Goal: Task Accomplishment & Management: Manage account settings

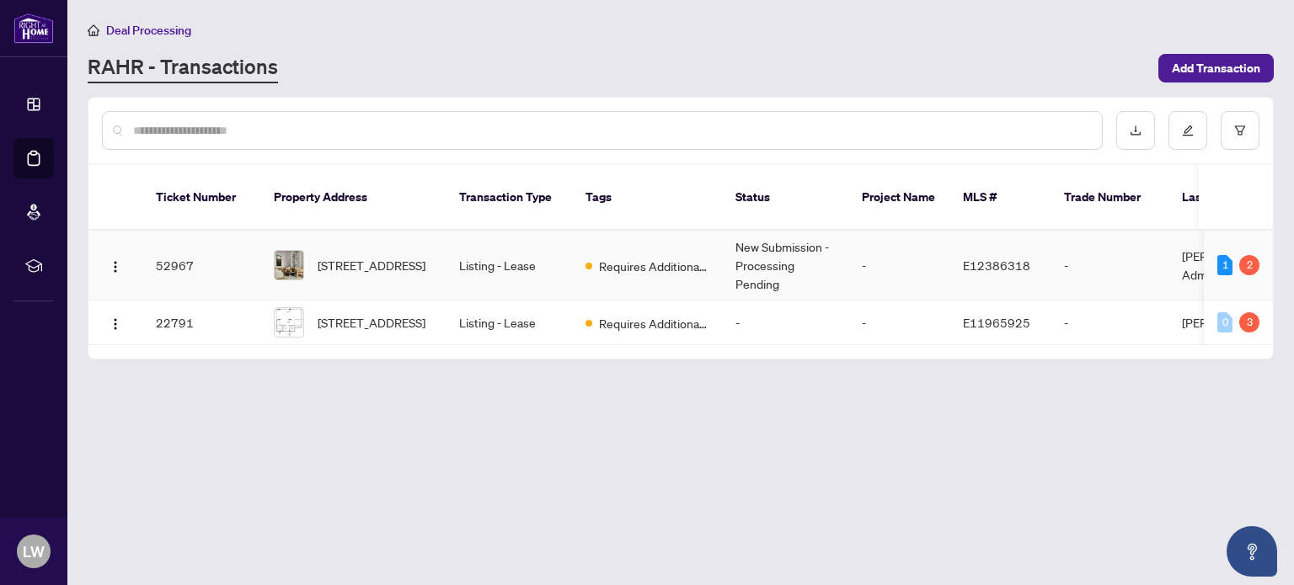
click at [1147, 243] on td "-" at bounding box center [1109, 266] width 118 height 70
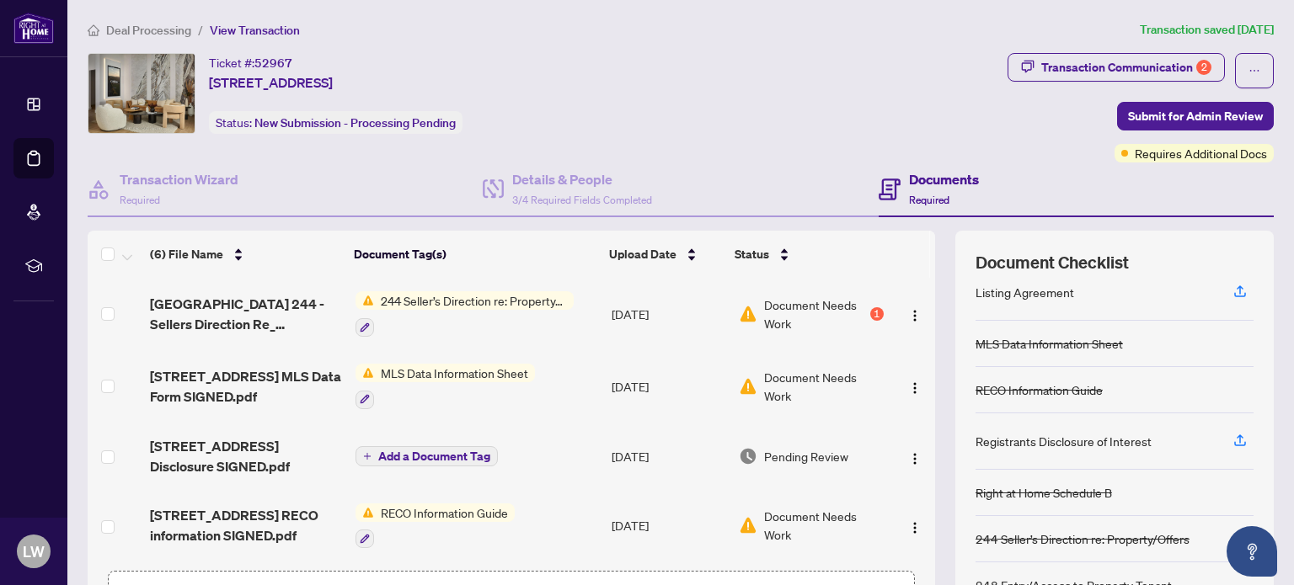
scroll to position [24, 0]
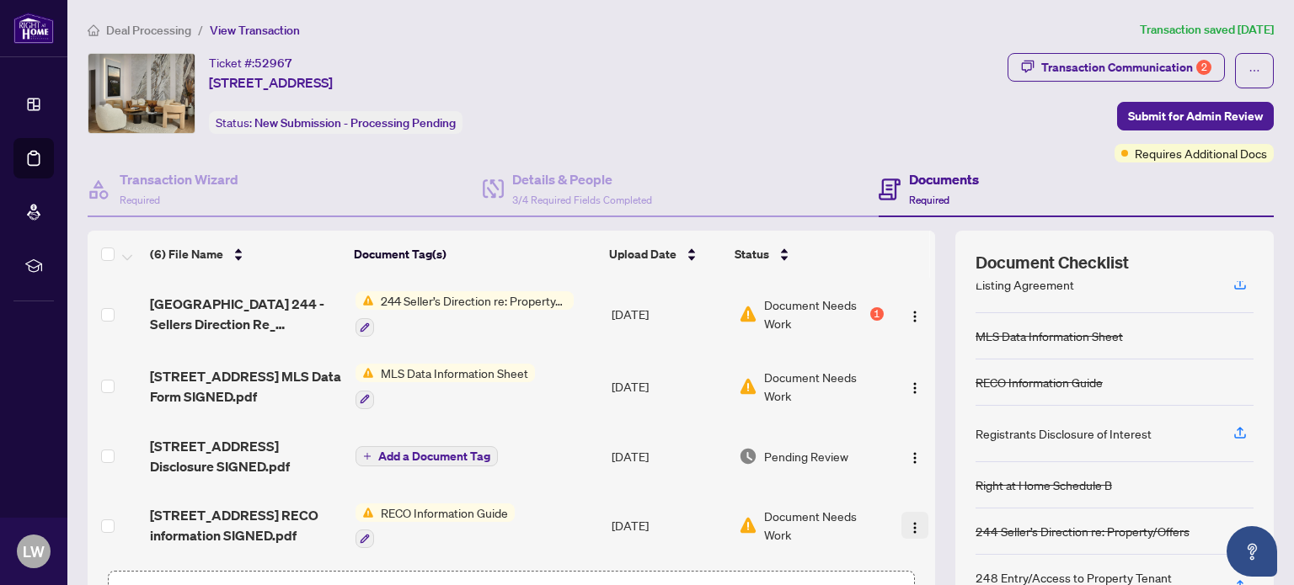
click at [905, 523] on button "button" at bounding box center [914, 525] width 27 height 27
click at [360, 535] on icon "button" at bounding box center [364, 539] width 9 height 9
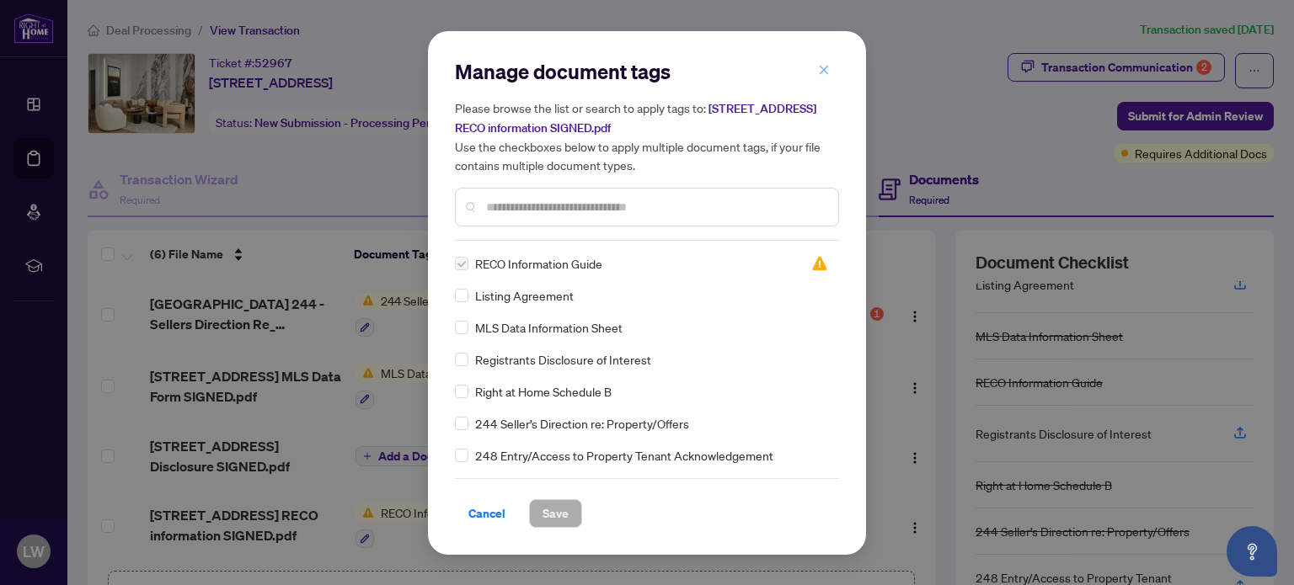
click at [825, 68] on icon "close" at bounding box center [824, 70] width 12 height 12
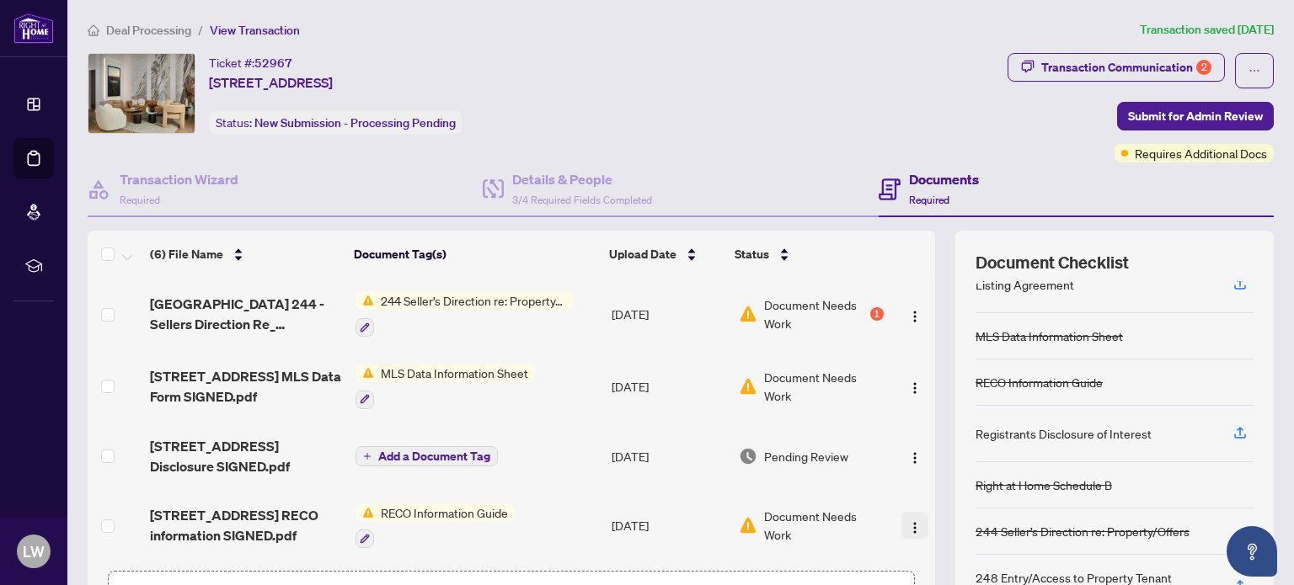
click at [908, 523] on img "button" at bounding box center [914, 527] width 13 height 13
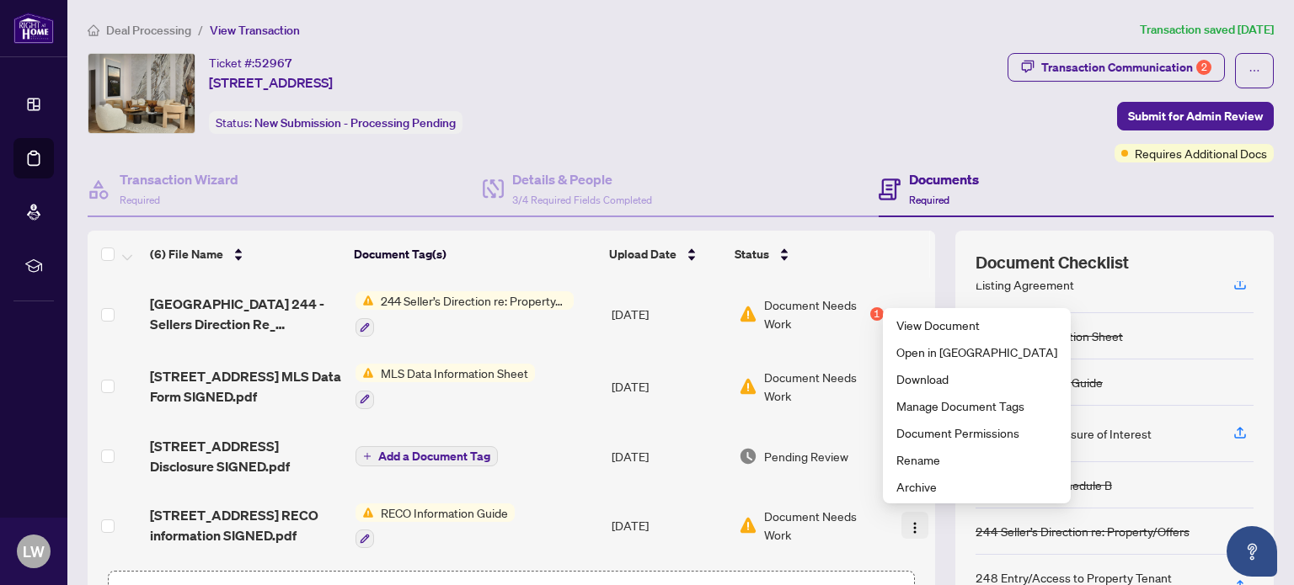
click at [908, 525] on img "button" at bounding box center [914, 527] width 13 height 13
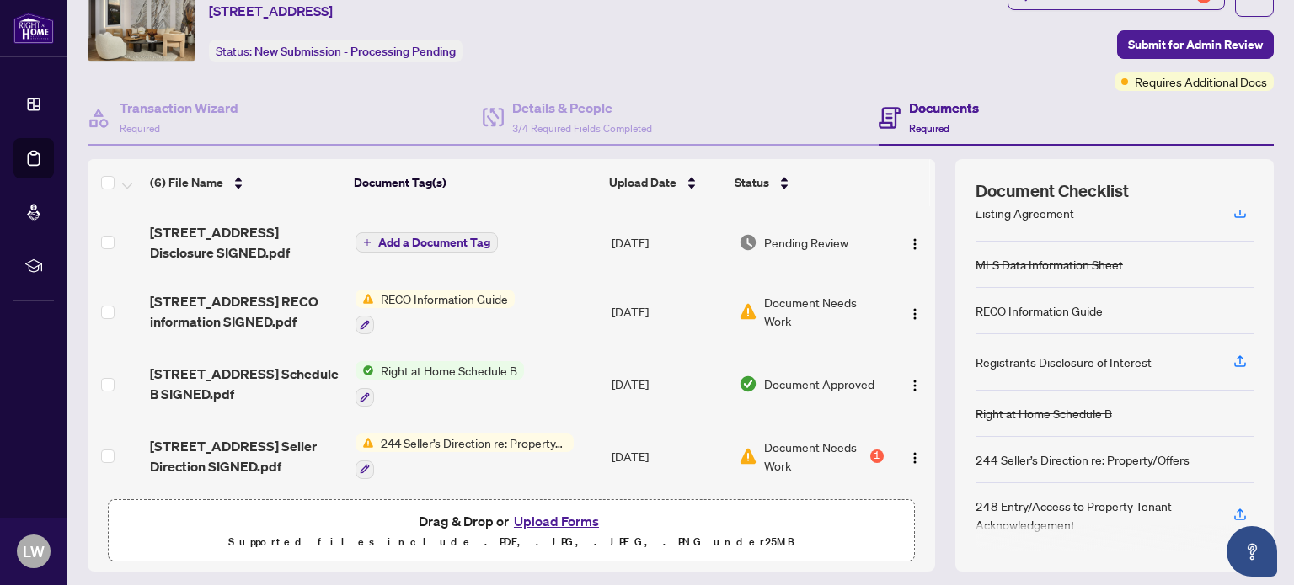
scroll to position [118, 0]
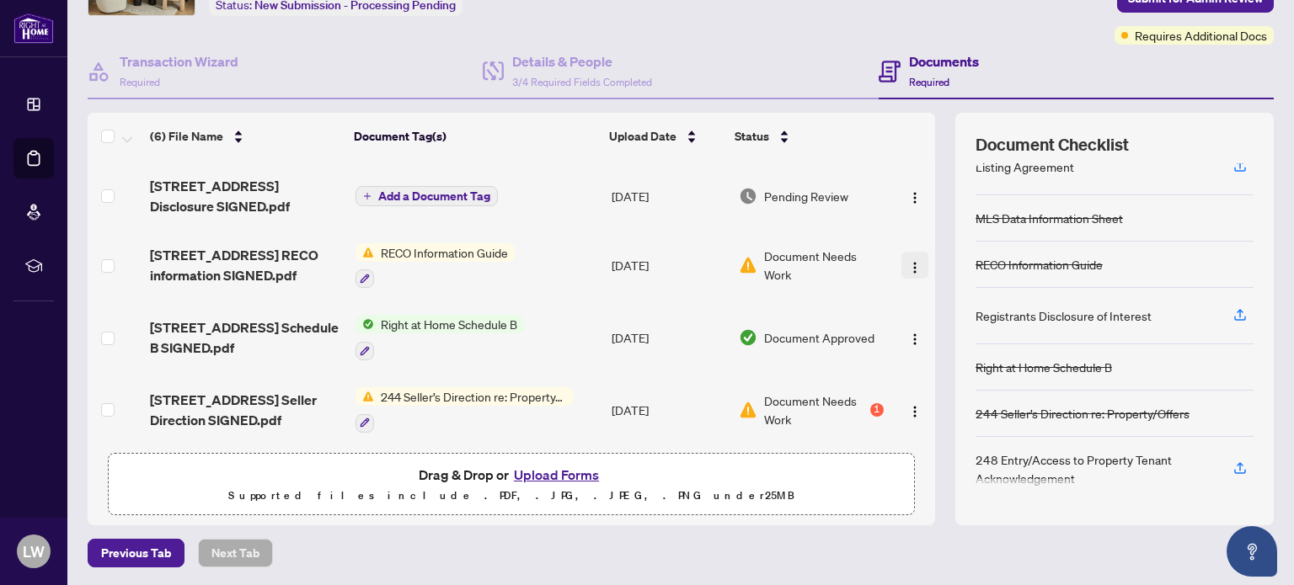
click at [908, 263] on img "button" at bounding box center [914, 267] width 13 height 13
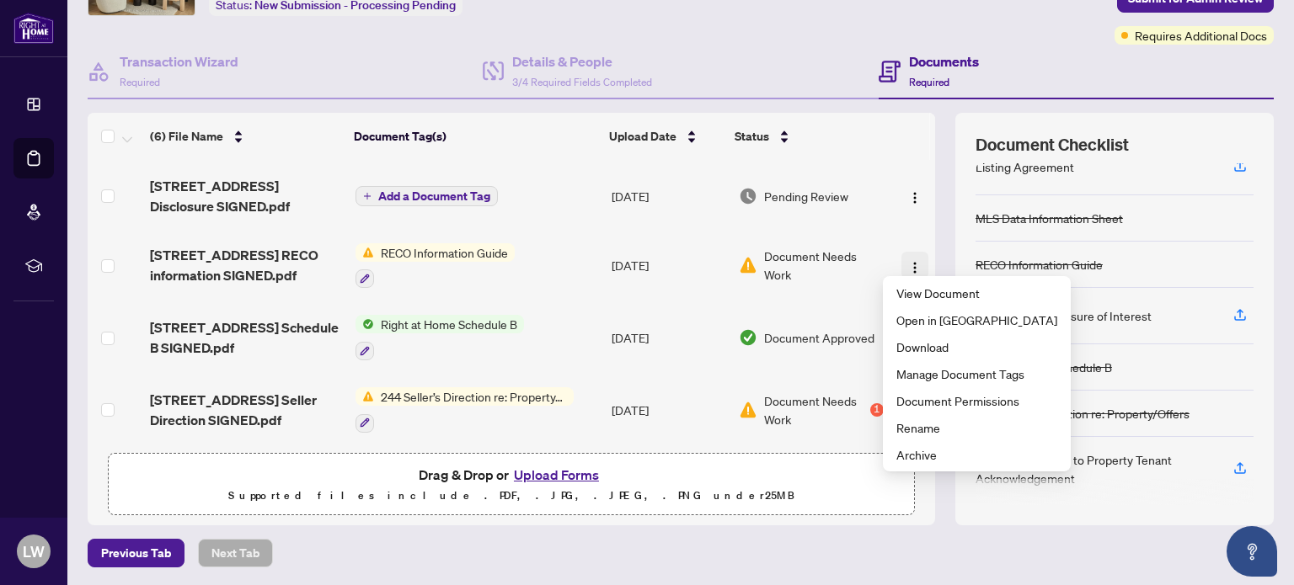
click at [908, 264] on img "button" at bounding box center [914, 267] width 13 height 13
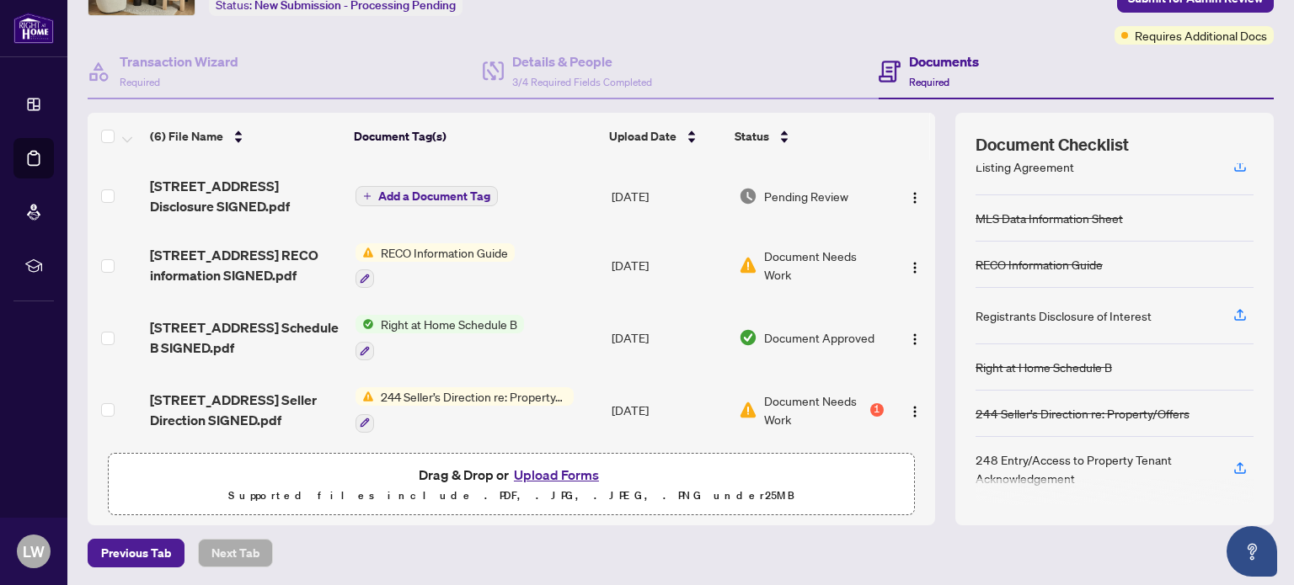
click at [739, 259] on img at bounding box center [748, 265] width 19 height 19
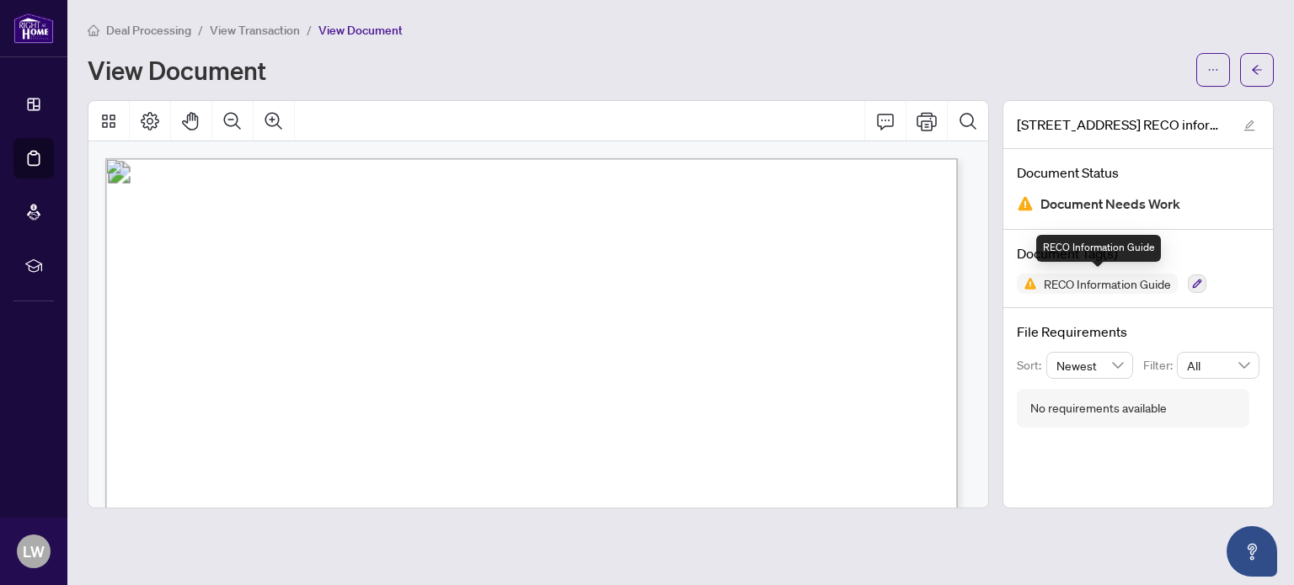
click at [1102, 281] on span "RECO Information Guide" at bounding box center [1107, 284] width 141 height 12
click at [1199, 280] on icon "button" at bounding box center [1197, 284] width 9 height 9
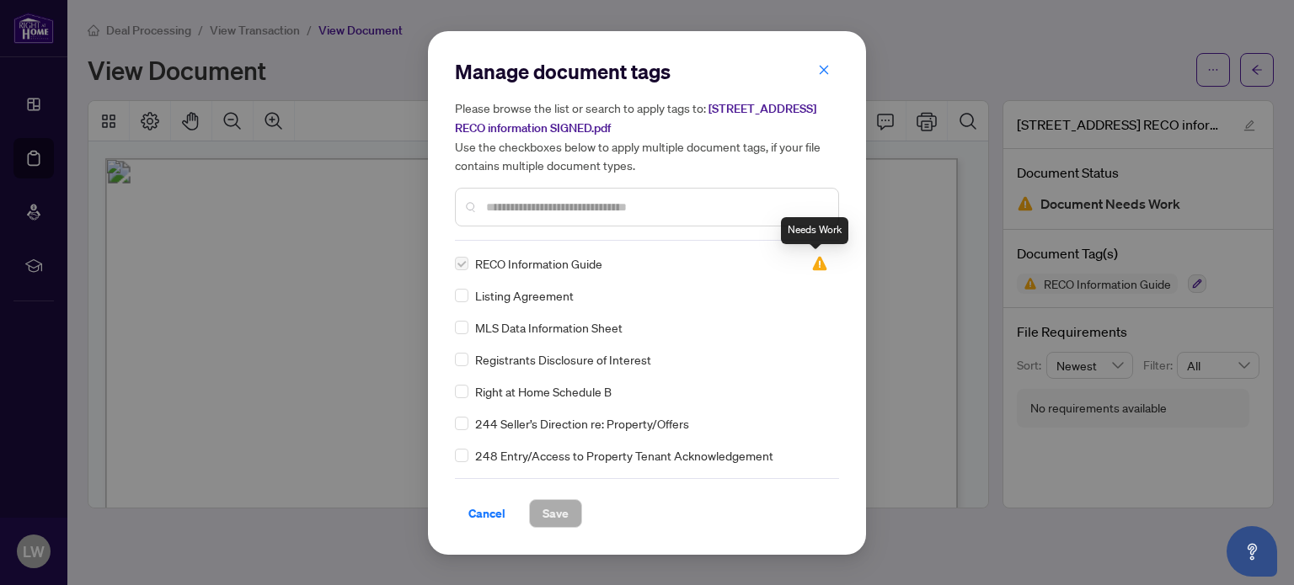
click at [811, 262] on img at bounding box center [819, 263] width 17 height 17
click at [812, 262] on img at bounding box center [819, 263] width 17 height 17
click at [821, 74] on icon "close" at bounding box center [824, 70] width 9 height 9
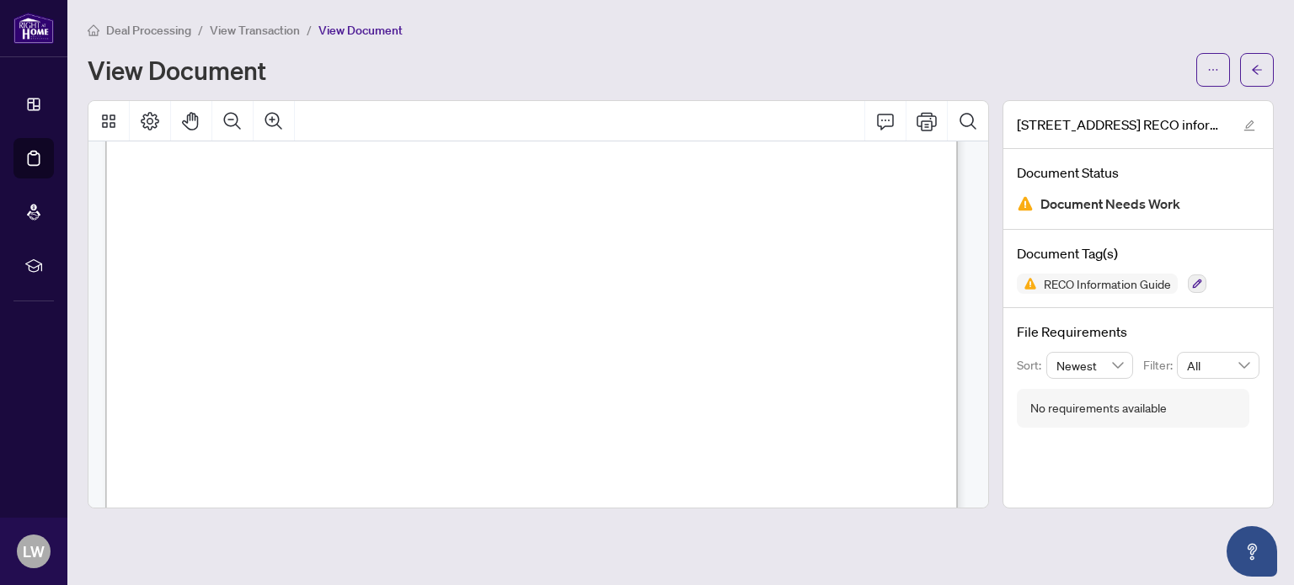
scroll to position [10272, 0]
click at [1125, 201] on span "Document Needs Work" at bounding box center [1110, 204] width 140 height 23
click at [259, 29] on span "View Transaction" at bounding box center [255, 30] width 90 height 15
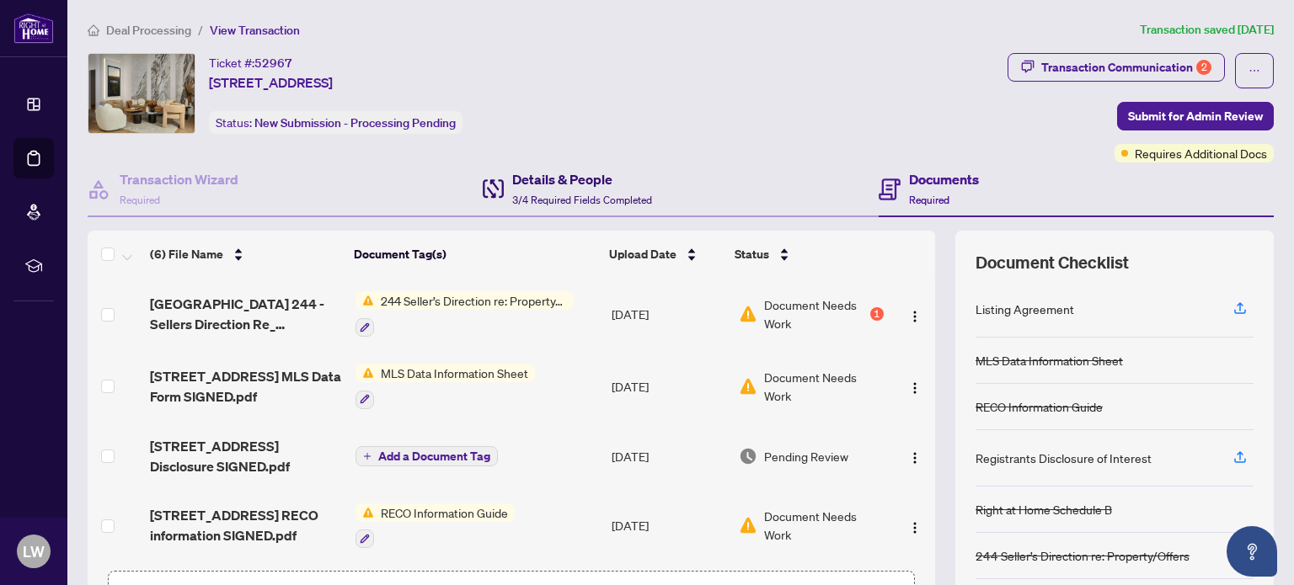
click at [586, 186] on h4 "Details & People" at bounding box center [582, 179] width 140 height 20
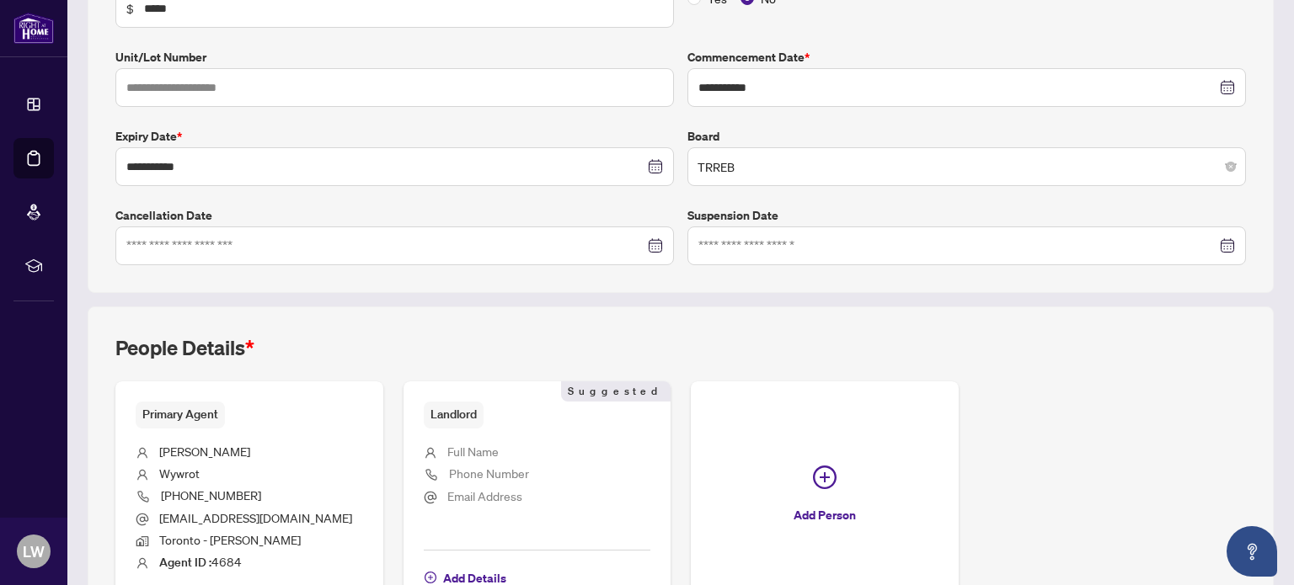
scroll to position [451, 0]
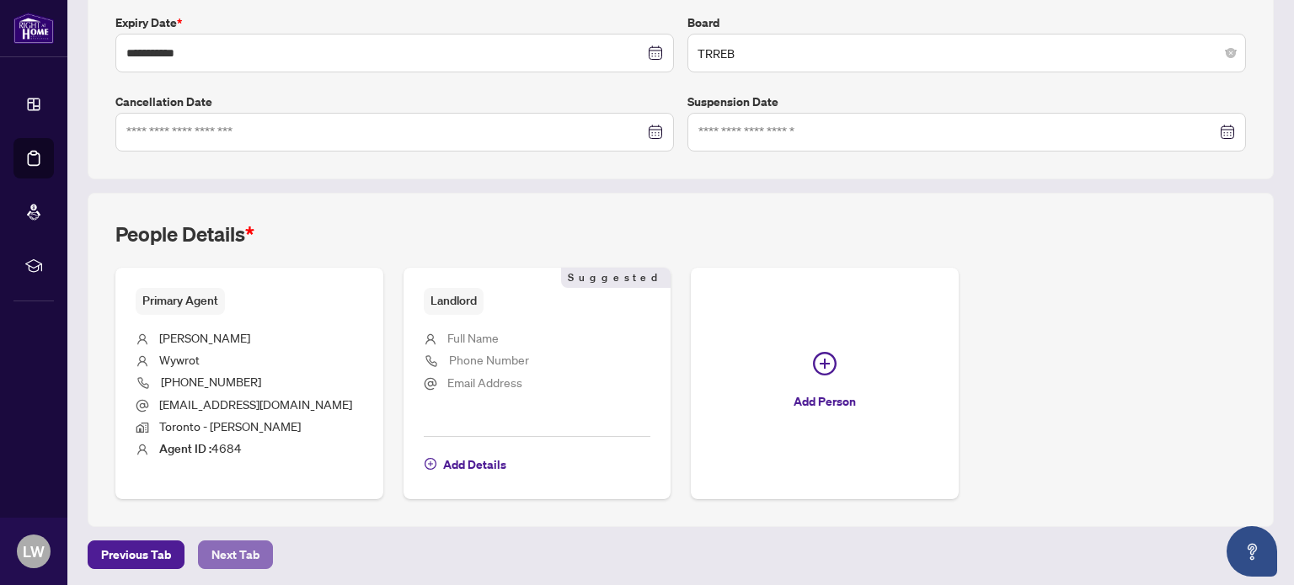
click at [229, 542] on span "Next Tab" at bounding box center [235, 555] width 48 height 27
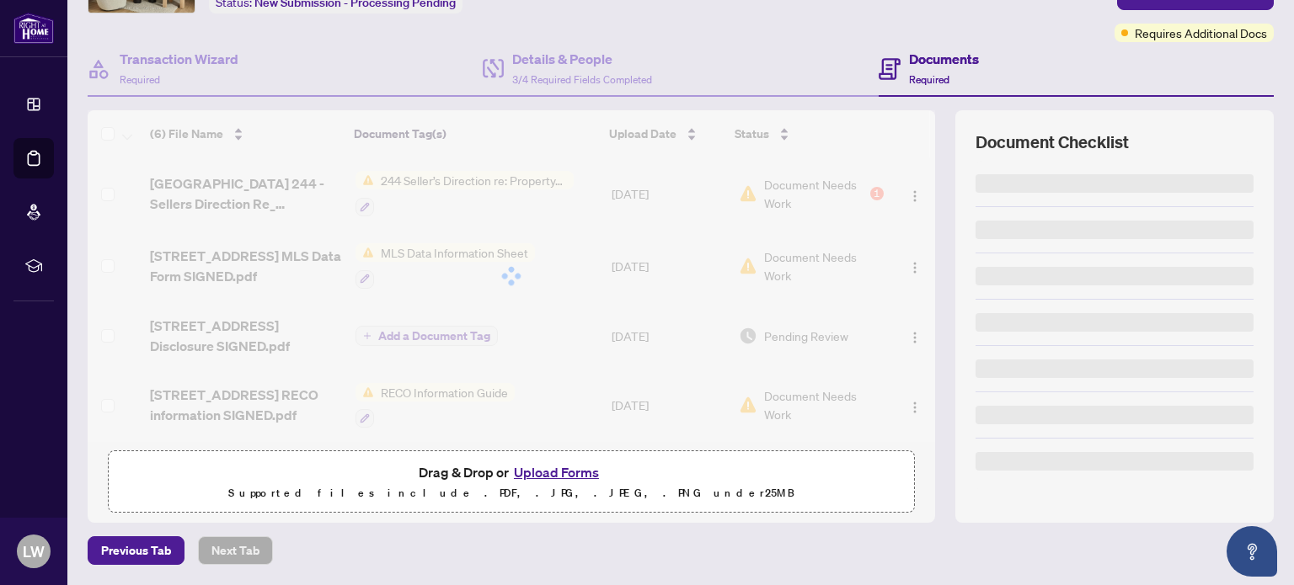
scroll to position [118, 0]
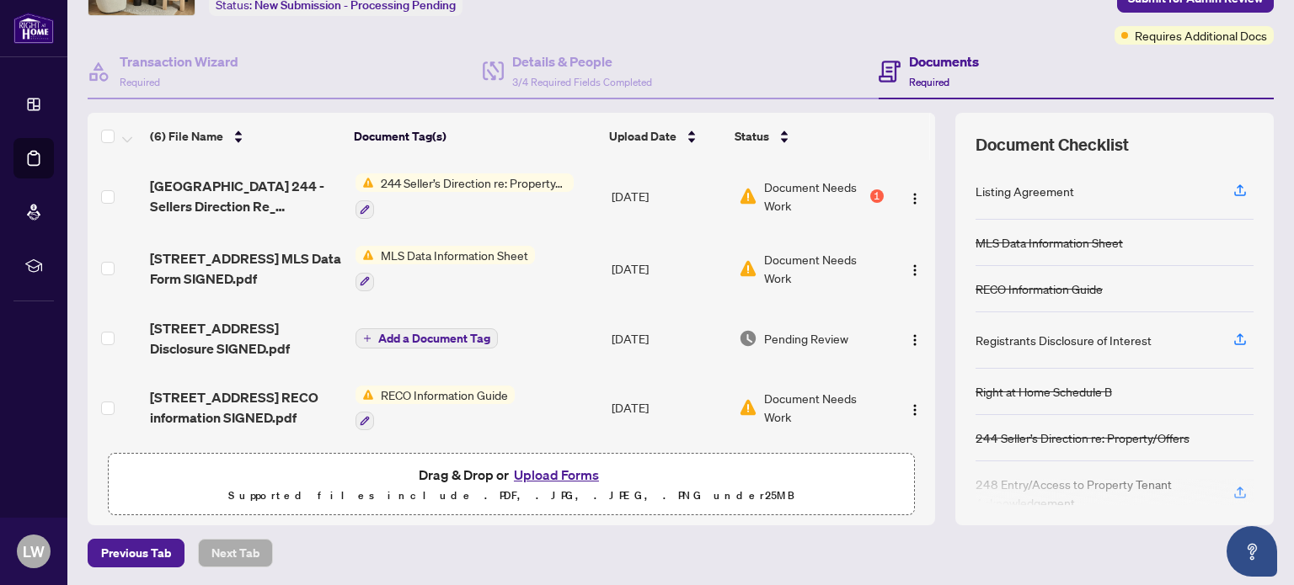
click at [437, 333] on span "Add a Document Tag" at bounding box center [434, 339] width 112 height 12
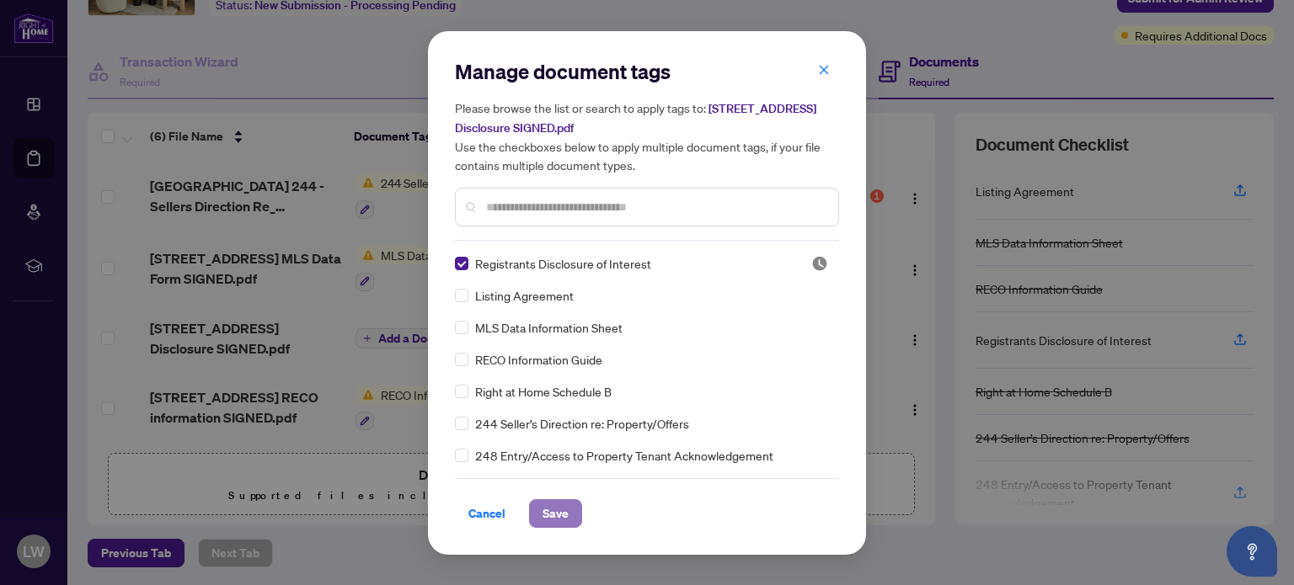
click at [569, 521] on button "Save" at bounding box center [555, 513] width 53 height 29
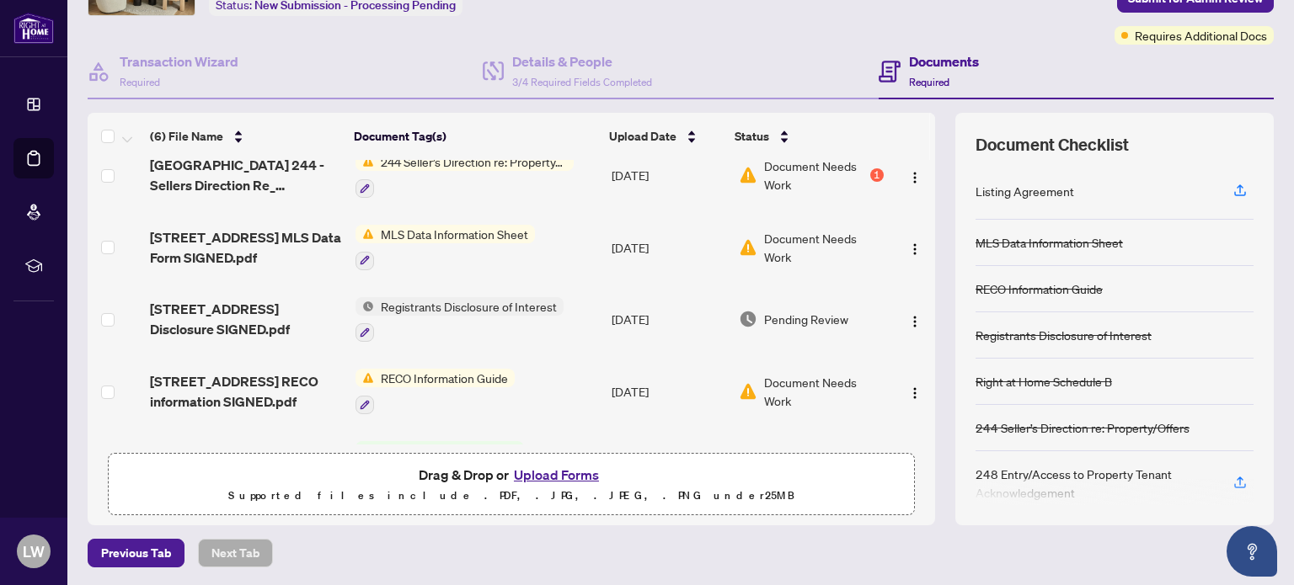
scroll to position [0, 0]
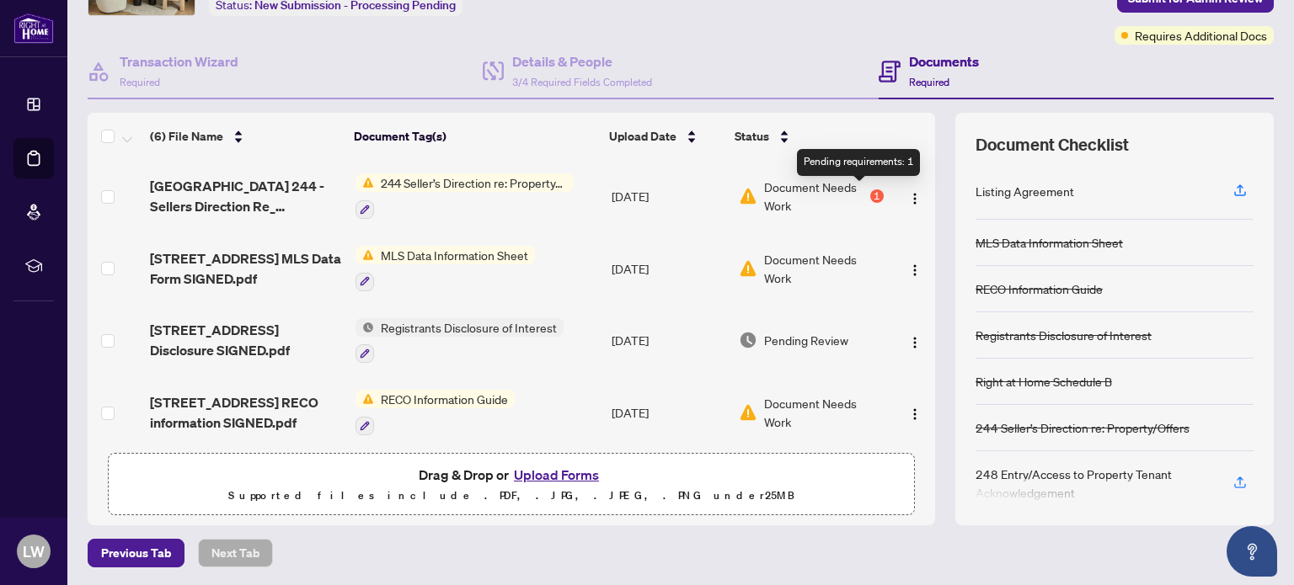
click at [870, 195] on div "1" at bounding box center [876, 196] width 13 height 13
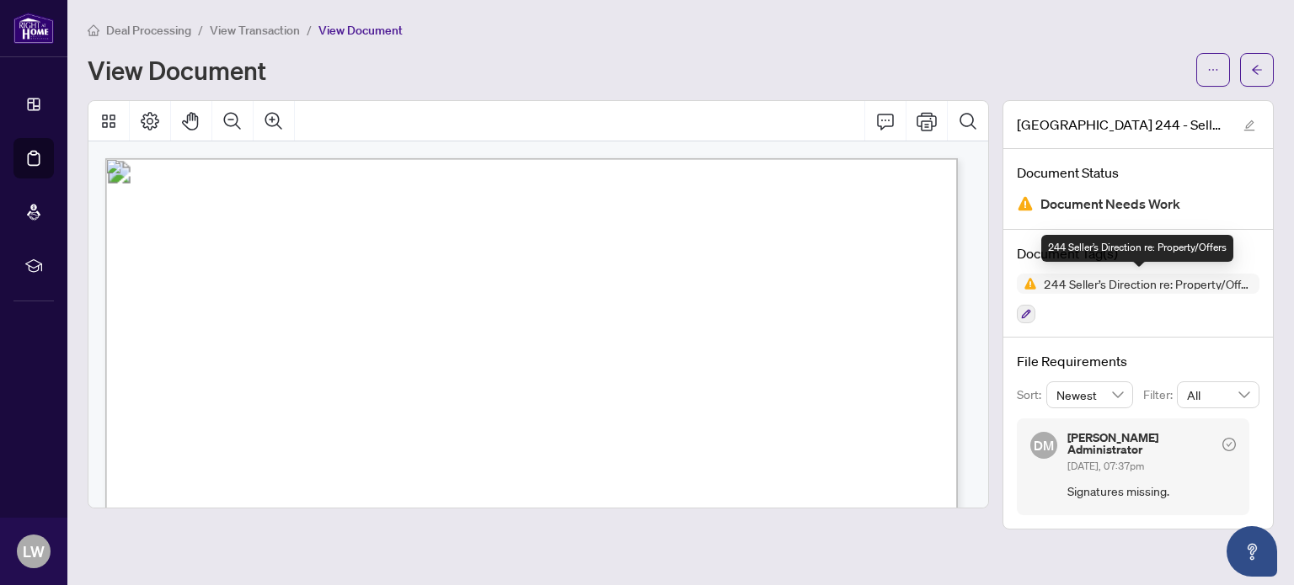
click at [1081, 285] on span "244 Seller’s Direction re: Property/Offers" at bounding box center [1148, 284] width 222 height 12
click at [1027, 208] on img at bounding box center [1025, 203] width 17 height 17
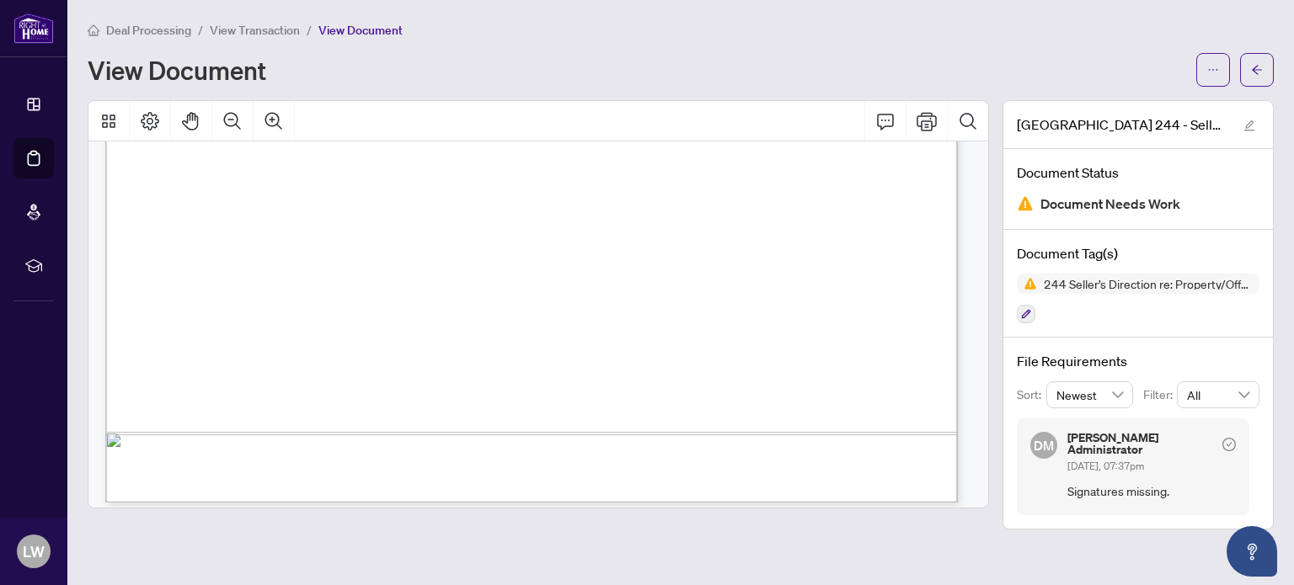
scroll to position [769, 0]
click at [1247, 77] on button "button" at bounding box center [1257, 70] width 34 height 34
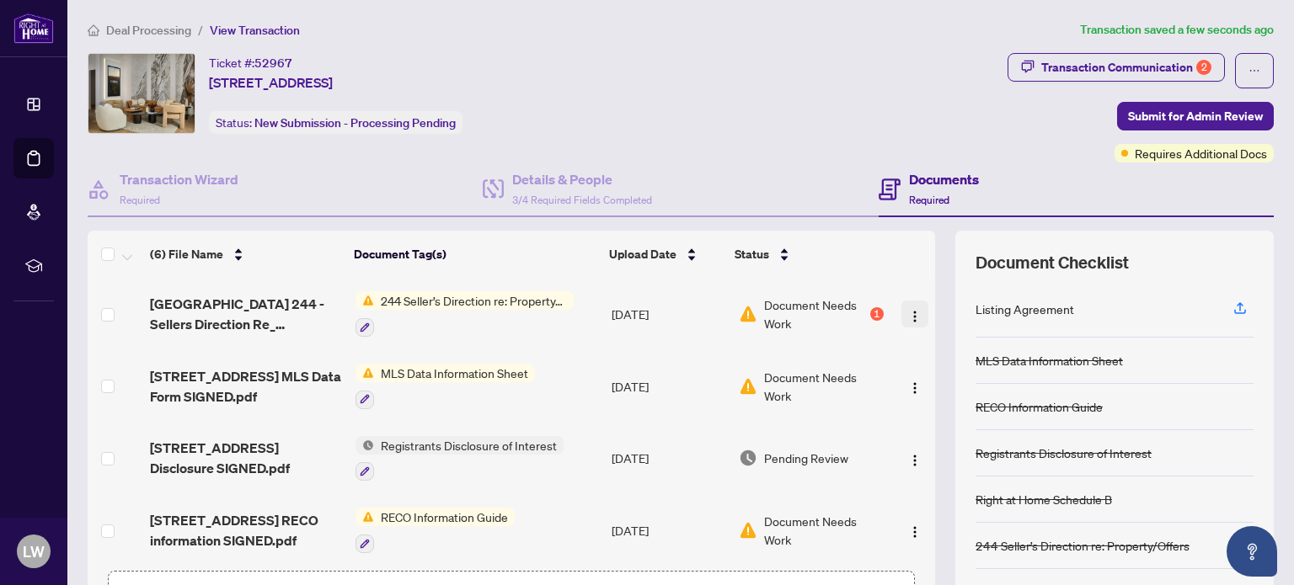
click at [908, 310] on img "button" at bounding box center [914, 316] width 13 height 13
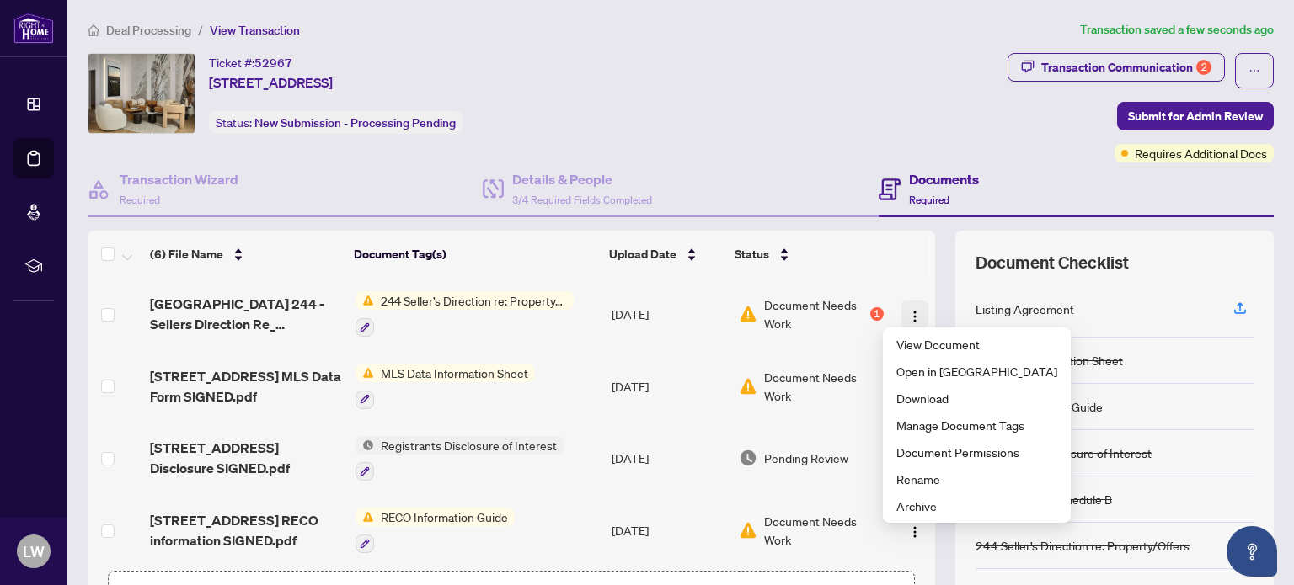
click at [908, 310] on img "button" at bounding box center [914, 316] width 13 height 13
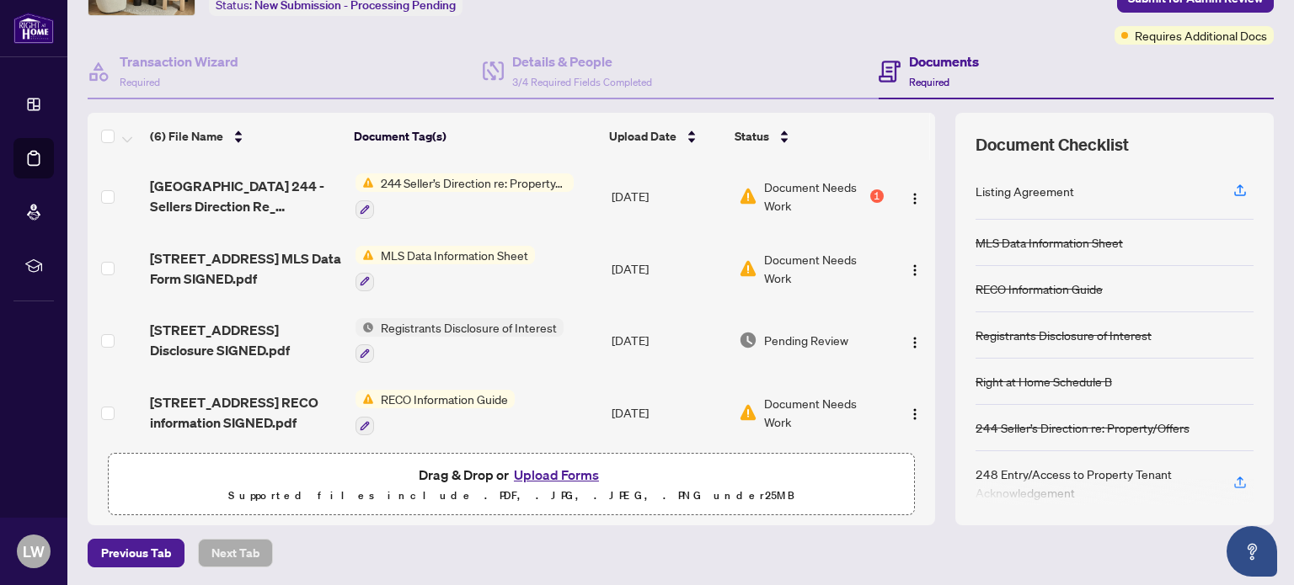
click at [1027, 187] on div "Listing Agreement" at bounding box center [1024, 191] width 99 height 19
click at [1104, 469] on div "248 Entry/Access to Property Tenant Acknowledgement" at bounding box center [1094, 483] width 238 height 37
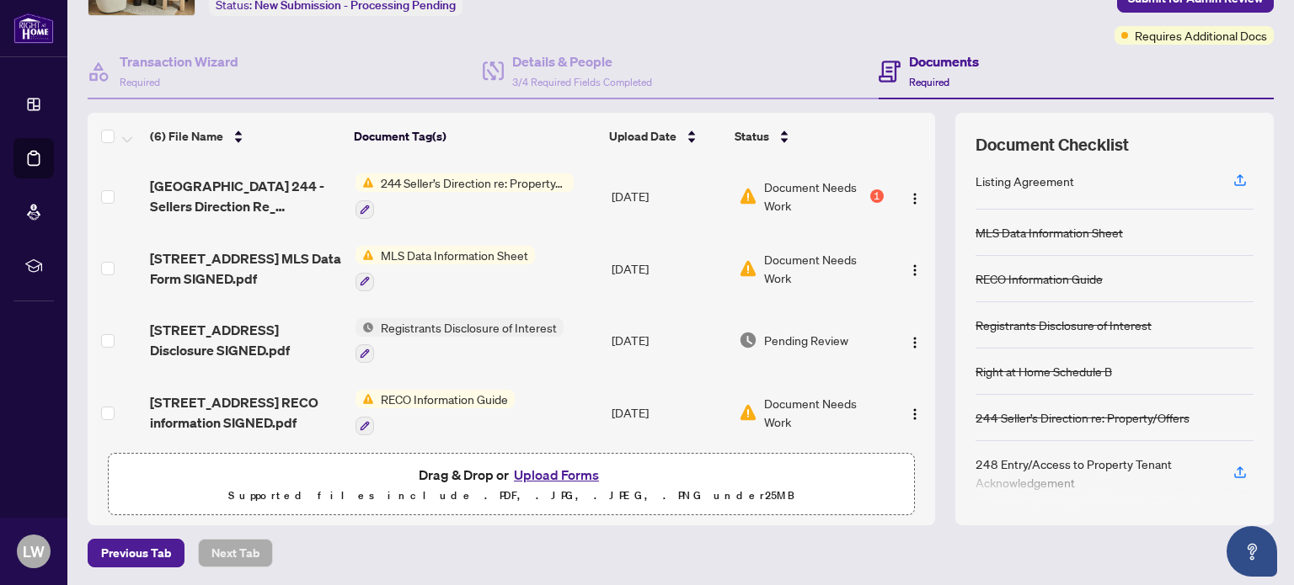
scroll to position [15, 0]
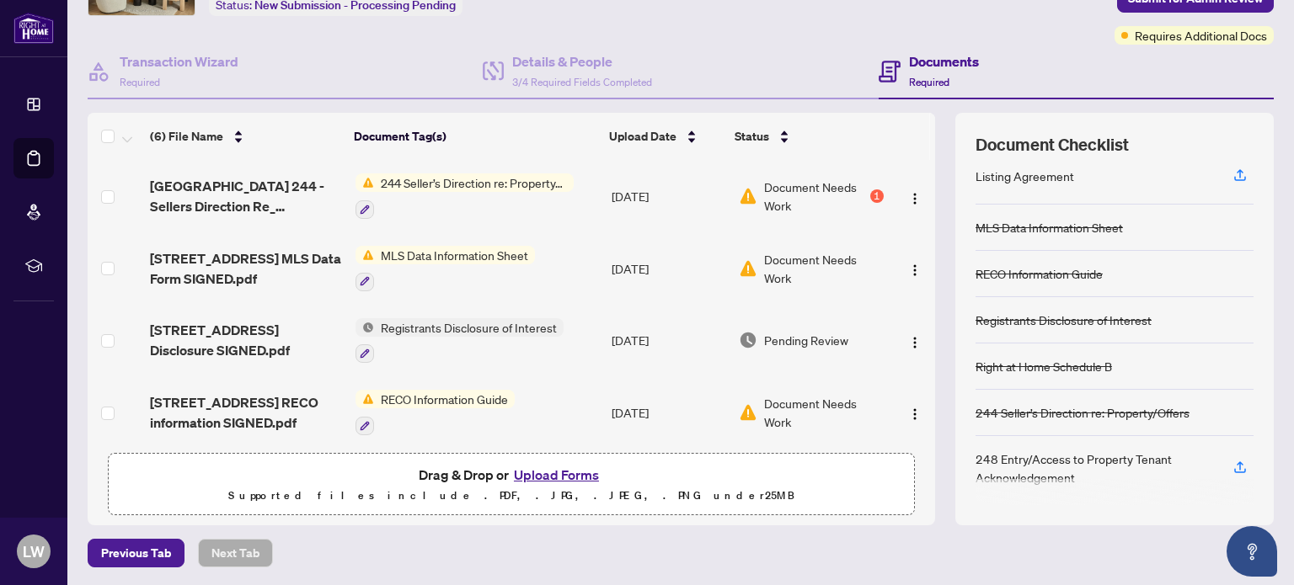
click at [1044, 455] on div "248 Entry/Access to Property Tenant Acknowledgement" at bounding box center [1094, 468] width 238 height 37
copy div "248 Entry/Access to Property Tenant Acknowledgement"
